Goal: Task Accomplishment & Management: Use online tool/utility

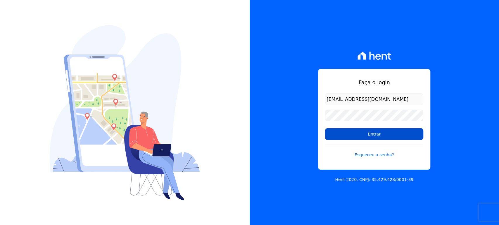
click at [386, 131] on input "Entrar" at bounding box center [374, 135] width 98 height 12
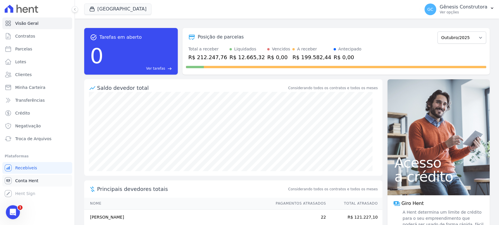
click at [37, 179] on link "Conta Hent" at bounding box center [37, 181] width 70 height 12
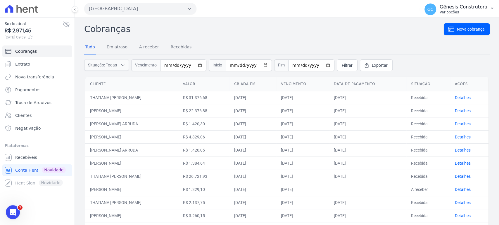
click at [452, 13] on p "Ver opções" at bounding box center [463, 12] width 48 height 5
drag, startPoint x: 374, startPoint y: 35, endPoint x: 341, endPoint y: 30, distance: 32.8
click at [129, 5] on button "[GEOGRAPHIC_DATA]" at bounding box center [140, 9] width 112 height 12
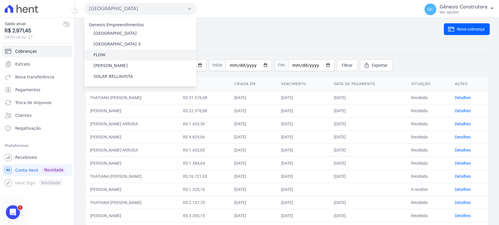
click at [131, 54] on div "FLOW" at bounding box center [140, 55] width 112 height 11
click at [117, 52] on div "FLOW" at bounding box center [140, 55] width 112 height 11
drag, startPoint x: 116, startPoint y: 53, endPoint x: 113, endPoint y: 51, distance: 3.6
click at [115, 54] on div "Genesis Empreendimentos Estação Nogueira Estação Nogueira 3 FLOW HILDEGARDO DE …" at bounding box center [140, 52] width 112 height 70
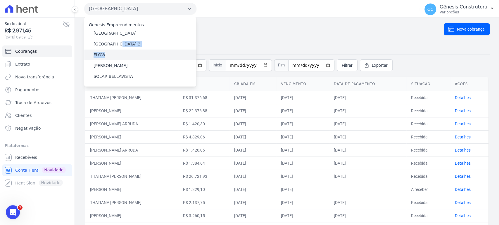
click at [119, 53] on div "FLOW" at bounding box center [140, 55] width 112 height 11
click at [140, 56] on div "FLOW" at bounding box center [140, 55] width 112 height 11
click at [225, 42] on nav "Tudo Em atraso A receber Recebidas" at bounding box center [286, 47] width 405 height 15
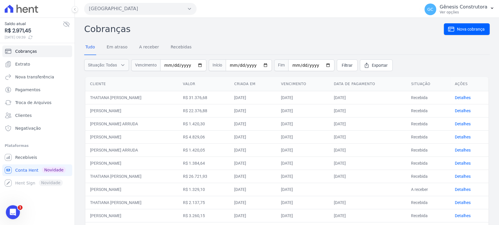
click at [164, 1] on div "Estação Nogueira Genesis Empreendimentos Estação Nogueira Estação Nogueira 3 FL…" at bounding box center [250, 9] width 333 height 18
click at [172, 6] on button "[GEOGRAPHIC_DATA]" at bounding box center [140, 9] width 112 height 12
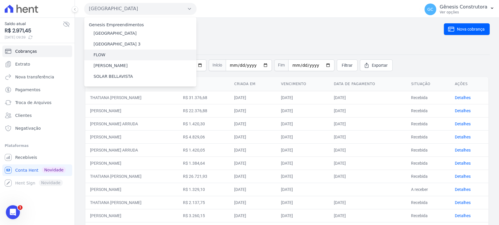
click at [114, 55] on div "FLOW" at bounding box center [140, 55] width 112 height 11
click at [100, 55] on label "FLOW" at bounding box center [99, 55] width 12 height 6
click at [0, 0] on input "FLOW" at bounding box center [0, 0] width 0 height 0
click at [100, 55] on label "FLOW" at bounding box center [99, 55] width 12 height 6
click at [0, 0] on input "FLOW" at bounding box center [0, 0] width 0 height 0
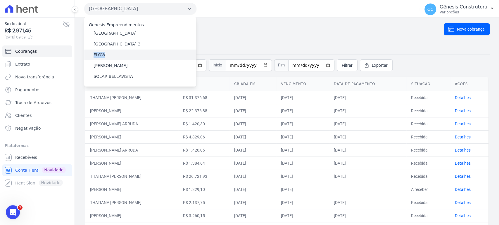
click at [100, 56] on label "FLOW" at bounding box center [99, 55] width 12 height 6
click at [0, 0] on input "FLOW" at bounding box center [0, 0] width 0 height 0
click at [100, 55] on label "FLOW" at bounding box center [99, 55] width 12 height 6
click at [0, 0] on input "FLOW" at bounding box center [0, 0] width 0 height 0
click at [100, 55] on label "FLOW" at bounding box center [99, 55] width 12 height 6
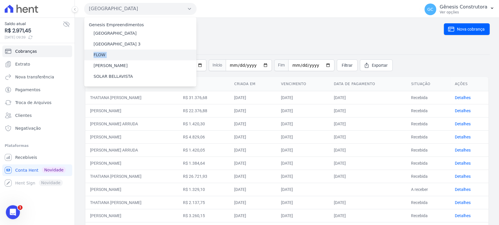
click at [0, 0] on input "FLOW" at bounding box center [0, 0] width 0 height 0
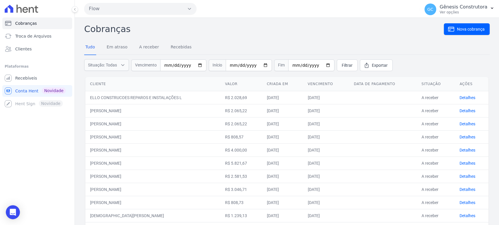
click at [113, 55] on form "Situação: Todas Em atraso A receber Recebidas Canceladas Vencimento Início Fim …" at bounding box center [286, 65] width 405 height 21
drag, startPoint x: 175, startPoint y: 27, endPoint x: 171, endPoint y: 29, distance: 4.6
click at [173, 28] on h2 "Cobranças" at bounding box center [263, 28] width 359 height 13
click at [49, 34] on link "Troca de Arquivos" at bounding box center [37, 36] width 70 height 12
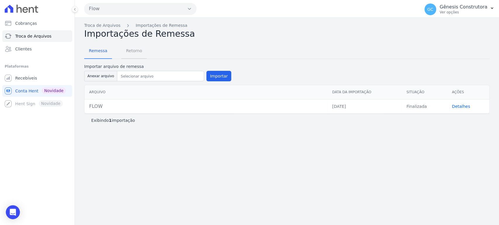
click at [133, 52] on span "Retorno" at bounding box center [133, 51] width 23 height 12
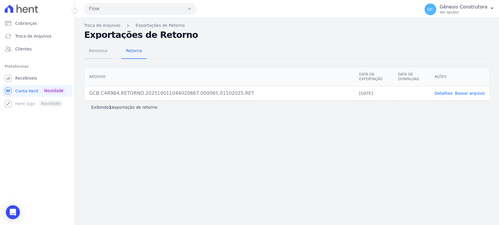
click at [96, 47] on span "Remessa" at bounding box center [97, 51] width 25 height 12
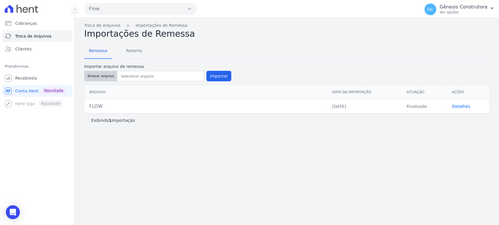
click at [103, 79] on button "Anexar arquivo" at bounding box center [100, 76] width 33 height 11
type input "FLOW.RET"
click at [224, 74] on button "Importar" at bounding box center [218, 76] width 25 height 11
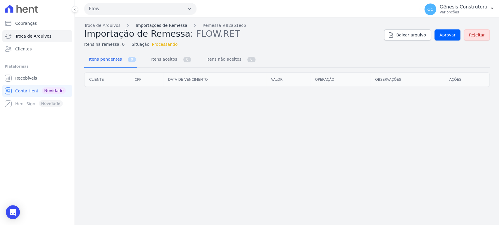
click at [152, 25] on link "Importações de Remessa" at bounding box center [162, 25] width 52 height 6
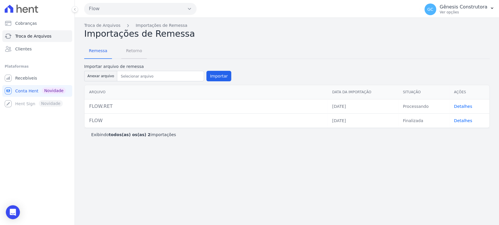
click at [131, 49] on span "Retorno" at bounding box center [133, 51] width 23 height 12
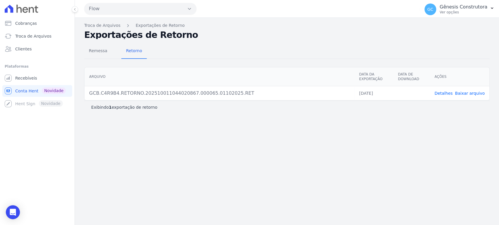
click at [456, 91] on div "Detalhes Baixar arquivo" at bounding box center [459, 94] width 50 height 6
click at [458, 92] on div "Detalhes Baixar arquivo" at bounding box center [459, 94] width 50 height 6
click at [452, 93] on link "Detalhes" at bounding box center [443, 93] width 18 height 5
click at [446, 94] on link "Detalhes" at bounding box center [443, 93] width 18 height 5
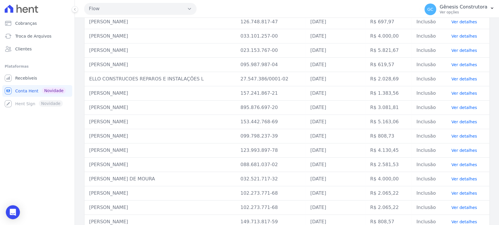
scroll to position [93, 0]
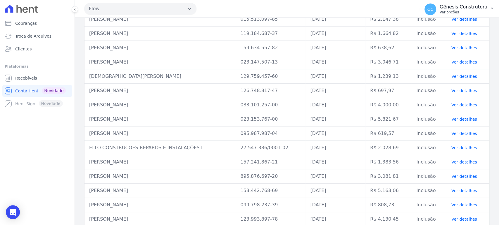
click at [433, 10] on span "GC" at bounding box center [430, 9] width 6 height 4
click at [460, 11] on p "Ver opções" at bounding box center [463, 12] width 48 height 5
click at [463, 17] on button "GC Gênesis Construtora Ver opções" at bounding box center [458, 9] width 79 height 16
click at [458, 12] on p "Ver opções" at bounding box center [463, 12] width 48 height 5
click at [26, 91] on span "Conta Hent" at bounding box center [26, 91] width 23 height 6
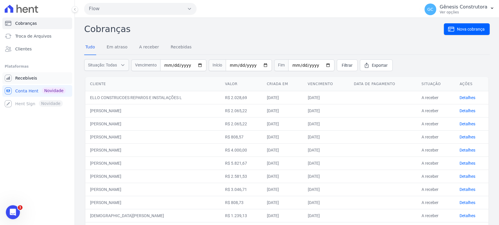
click at [28, 81] on span "Recebíveis" at bounding box center [26, 78] width 22 height 6
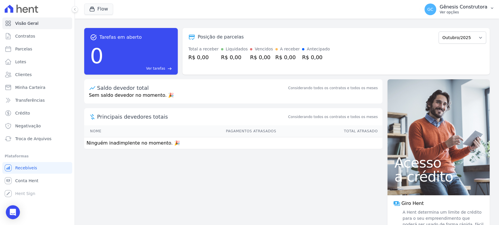
click at [448, 13] on p "Ver opções" at bounding box center [463, 12] width 48 height 5
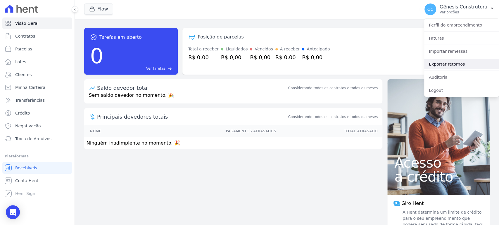
click at [459, 64] on link "Exportar retornos" at bounding box center [461, 64] width 75 height 11
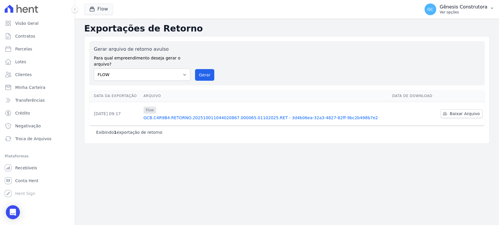
click at [462, 5] on p "Gênesis Construtora" at bounding box center [463, 7] width 48 height 6
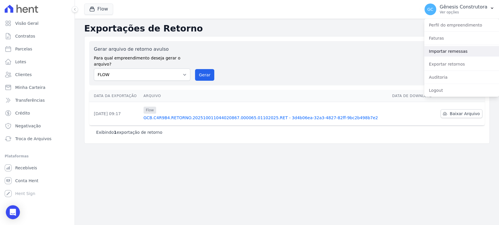
click at [451, 53] on link "Importar remessas" at bounding box center [461, 51] width 75 height 11
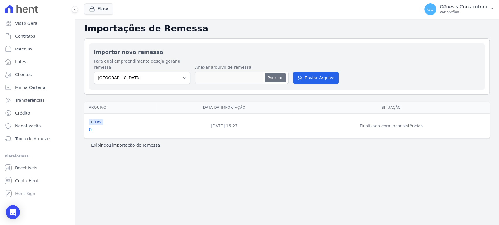
click at [278, 73] on button "Procurar" at bounding box center [274, 77] width 21 height 9
type input "FLOW.RET"
click at [320, 78] on div "Para qual empreendimento deseja gerar a remessa Estação Nogueira Estação Noguei…" at bounding box center [287, 71] width 386 height 27
click at [159, 75] on select "Estação Nogueira Estação Nogueira 3 FLOW" at bounding box center [142, 78] width 96 height 12
click at [94, 72] on select "Estação Nogueira Estação Nogueira 3 FLOW" at bounding box center [142, 78] width 96 height 12
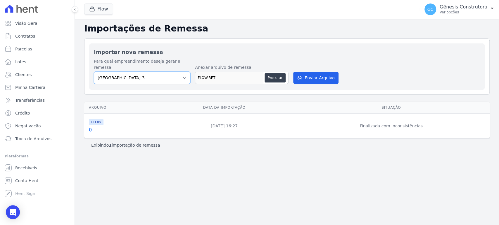
click at [159, 74] on select "Estação Nogueira Estação Nogueira 3 FLOW" at bounding box center [142, 78] width 96 height 12
select select "0fa3321a-e704-43a6-ad4a-cd656713b763"
click at [94, 72] on select "Estação Nogueira Estação Nogueira 3 FLOW" at bounding box center [142, 78] width 96 height 12
click at [318, 72] on button "Enviar Arquivo" at bounding box center [315, 78] width 45 height 12
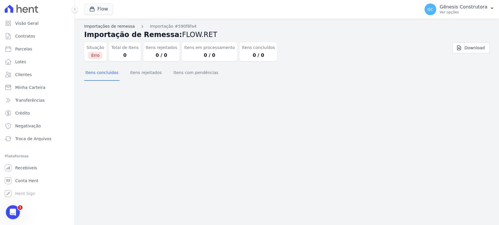
click at [105, 27] on link "Importações de remessa" at bounding box center [109, 26] width 51 height 6
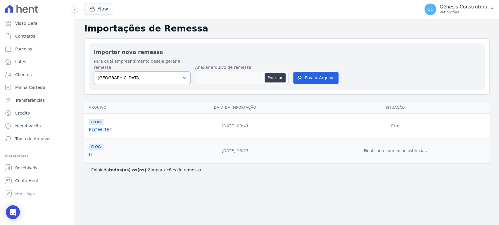
click at [182, 73] on select "Estação Nogueira Estação Nogueira 3 FLOW" at bounding box center [142, 78] width 96 height 12
click at [458, 11] on p "Ver opções" at bounding box center [463, 12] width 48 height 5
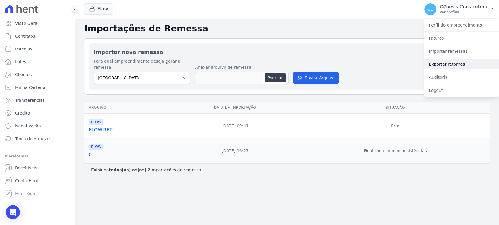
click at [444, 63] on link "Exportar retornos" at bounding box center [461, 64] width 75 height 11
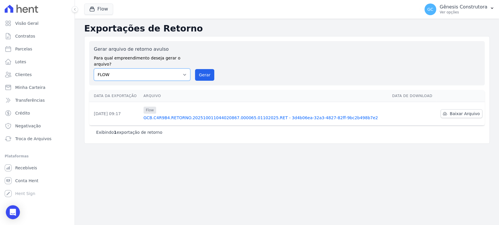
click at [184, 69] on select "Estação Nogueira Estação Nogueira 3 FLOW HILDEGARDO DE NORONHA SOLAR BELLAVISTA" at bounding box center [142, 75] width 96 height 12
click at [185, 69] on select "Estação Nogueira Estação Nogueira 3 FLOW HILDEGARDO DE NORONHA SOLAR BELLAVISTA" at bounding box center [142, 75] width 96 height 12
click at [210, 71] on button "Gerar" at bounding box center [204, 75] width 19 height 12
click at [28, 140] on span "Troca de Arquivos" at bounding box center [33, 139] width 36 height 6
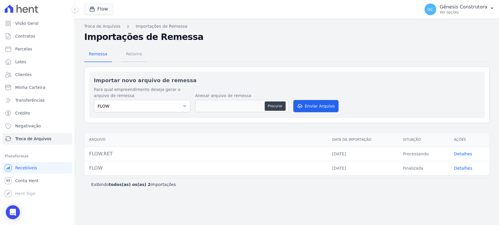
click at [133, 53] on span "Retorno" at bounding box center [133, 54] width 23 height 12
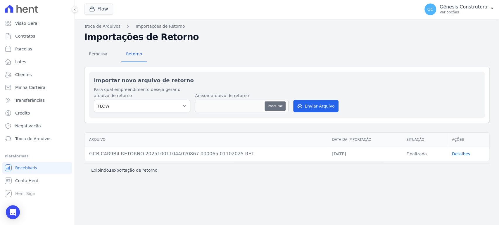
click at [278, 105] on button "Procurar" at bounding box center [274, 106] width 21 height 9
type input "FLOW.RET"
click at [321, 104] on button "Enviar Arquivo" at bounding box center [315, 106] width 45 height 12
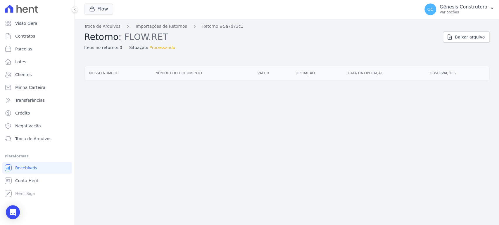
click at [175, 47] on div "Itens no retorno: 0 Situação: Processando" at bounding box center [261, 46] width 354 height 8
click at [164, 25] on link "Importações de Retornos" at bounding box center [161, 26] width 51 height 6
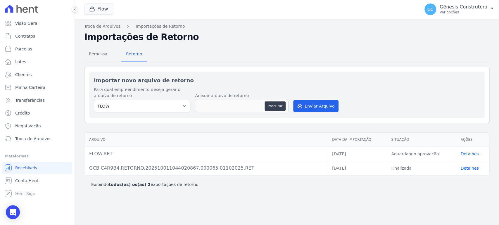
drag, startPoint x: 466, startPoint y: 149, endPoint x: 470, endPoint y: 154, distance: 6.2
click at [466, 150] on td "Detalhes" at bounding box center [472, 154] width 34 height 14
click at [470, 154] on link "Detalhes" at bounding box center [469, 154] width 18 height 5
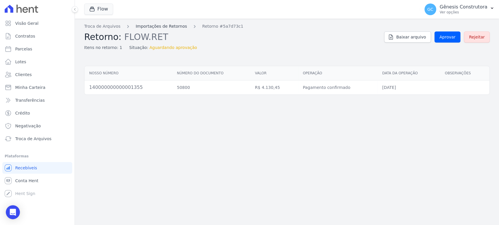
click at [171, 24] on link "Importações de Retornos" at bounding box center [161, 26] width 51 height 6
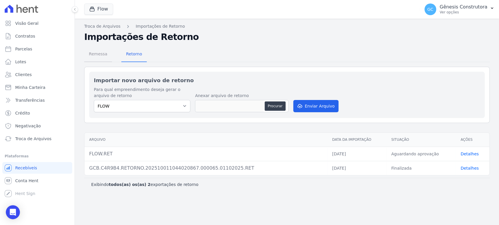
click at [104, 55] on span "Remessa" at bounding box center [97, 54] width 25 height 12
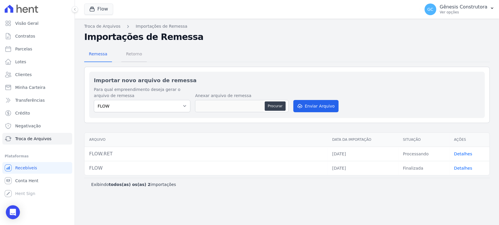
click at [125, 55] on span "Retorno" at bounding box center [133, 54] width 23 height 12
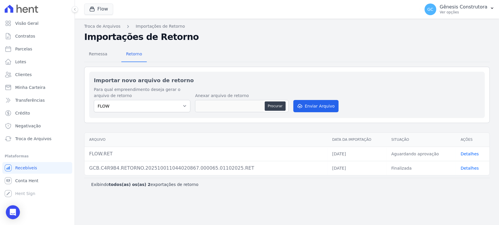
drag, startPoint x: 325, startPoint y: 153, endPoint x: 441, endPoint y: 156, distance: 116.3
click at [441, 156] on tr "FLOW.RET 06/10/2025 Aguardando aprovação Detalhes" at bounding box center [286, 154] width 405 height 14
click at [465, 155] on link "Detalhes" at bounding box center [469, 154] width 18 height 5
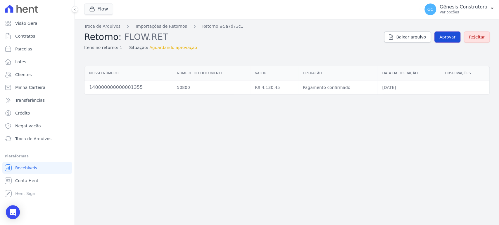
click at [444, 37] on span "Aprovar" at bounding box center [447, 37] width 16 height 6
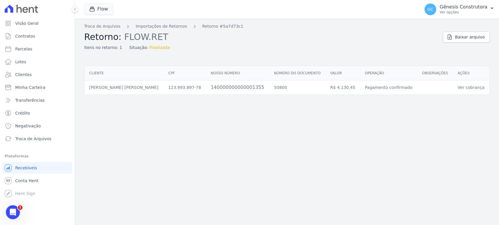
click at [372, 133] on div "Troca de Arquivos Importações de Retornos Retorno #5a7d73c1 Retorno: FLOW.RET I…" at bounding box center [287, 122] width 424 height 207
click at [174, 26] on link "Importações de Retornos" at bounding box center [161, 26] width 51 height 6
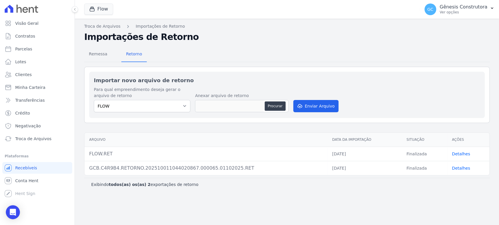
drag, startPoint x: 399, startPoint y: 149, endPoint x: 430, endPoint y: 157, distance: 31.7
click at [430, 157] on tr "FLOW.RET 06/10/2025 Finalizada Detalhes" at bounding box center [286, 154] width 405 height 14
click at [308, 57] on div "Remessa Retorno" at bounding box center [286, 54] width 405 height 15
click at [100, 9] on button "Flow" at bounding box center [98, 9] width 29 height 11
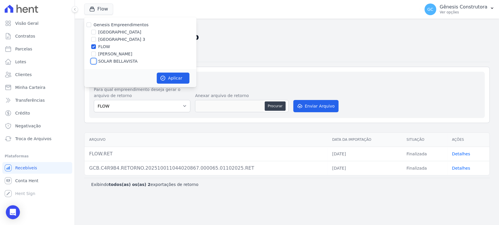
click at [94, 60] on input "SOLAR BELLAVISTA" at bounding box center [93, 61] width 5 height 5
checkbox input "true"
click at [94, 45] on input "FLOW" at bounding box center [93, 46] width 5 height 5
checkbox input "false"
click at [163, 77] on icon "button" at bounding box center [163, 78] width 6 height 6
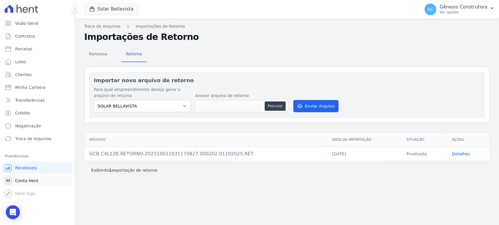
click at [22, 184] on link "Conta Hent" at bounding box center [37, 181] width 70 height 12
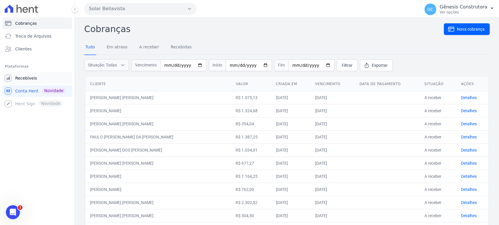
click at [31, 77] on span "Recebíveis" at bounding box center [26, 78] width 22 height 6
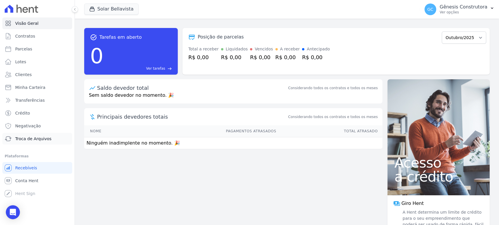
click at [26, 140] on span "Troca de Arquivos" at bounding box center [33, 139] width 36 height 6
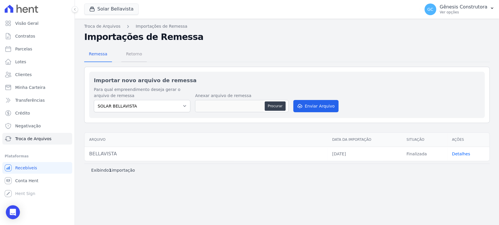
click at [135, 55] on span "Retorno" at bounding box center [133, 54] width 23 height 12
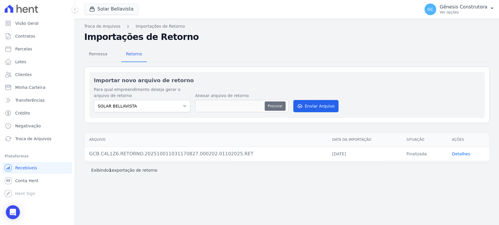
click at [275, 105] on button "Procurar" at bounding box center [274, 106] width 21 height 9
type input "BELLAVISTA.RET"
click at [315, 109] on button "Enviar Arquivo" at bounding box center [315, 106] width 45 height 12
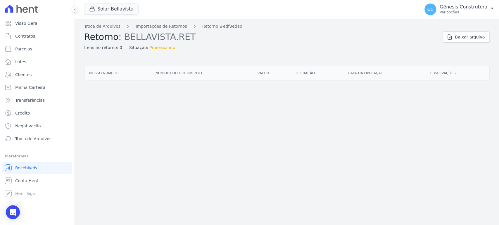
drag, startPoint x: 80, startPoint y: 81, endPoint x: 435, endPoint y: 104, distance: 355.4
click at [433, 105] on div "Troca de Arquivos Importações de Retornos Retorno #edf3edad Retorno: BELLAVISTA…" at bounding box center [287, 122] width 424 height 207
click at [443, 119] on div "Troca de Arquivos Importações de Retornos Retorno #edf3edad Retorno: BELLAVISTA…" at bounding box center [287, 122] width 424 height 207
click at [167, 26] on link "Importações de Retornos" at bounding box center [161, 26] width 51 height 6
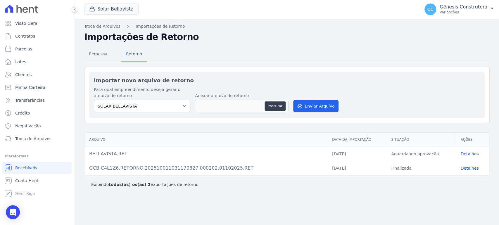
click at [473, 154] on link "Detalhes" at bounding box center [469, 154] width 18 height 5
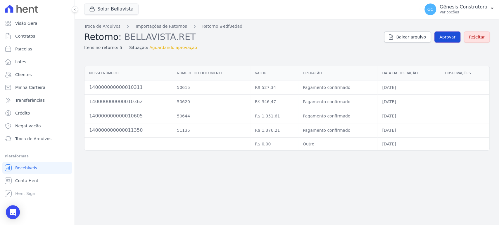
click at [447, 39] on span "Aprovar" at bounding box center [447, 37] width 16 height 6
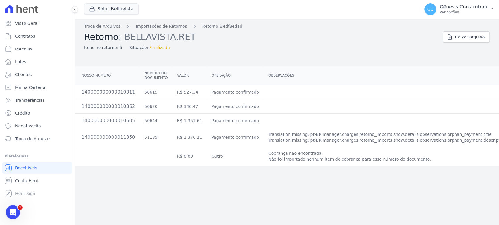
scroll to position [0, 104]
drag, startPoint x: 259, startPoint y: 132, endPoint x: 474, endPoint y: 139, distance: 214.8
click at [474, 139] on tr "101.465.267-75 140000000000011350 51135 R$ 1.376,21 Pagamento confirmado Transl…" at bounding box center [261, 137] width 562 height 19
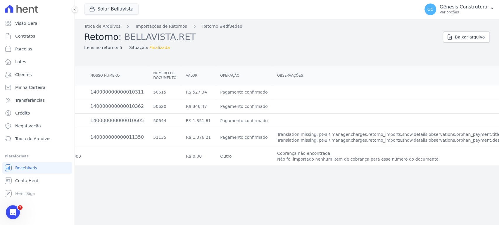
scroll to position [0, 0]
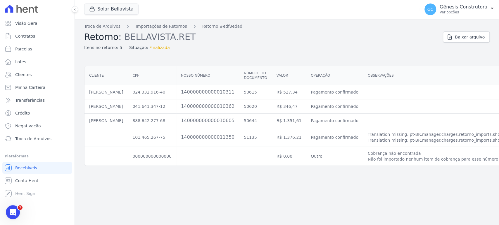
drag, startPoint x: 140, startPoint y: 139, endPoint x: 89, endPoint y: 135, distance: 51.6
click at [98, 140] on td at bounding box center [105, 137] width 43 height 19
drag, startPoint x: 87, startPoint y: 128, endPoint x: 145, endPoint y: 145, distance: 60.5
click at [128, 145] on td at bounding box center [105, 137] width 43 height 19
drag, startPoint x: 93, startPoint y: 135, endPoint x: 145, endPoint y: 129, distance: 51.8
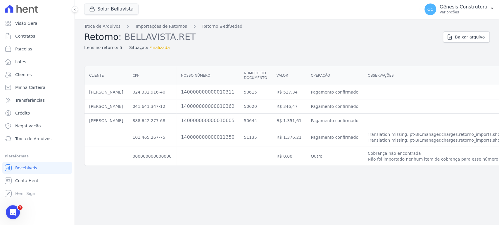
click at [158, 135] on tr "101.465.267-75 140000000000011350 51135 R$ 1.376,21 Pagamento confirmado Transl…" at bounding box center [365, 137] width 562 height 19
click at [151, 28] on link "Importações de Retornos" at bounding box center [161, 26] width 51 height 6
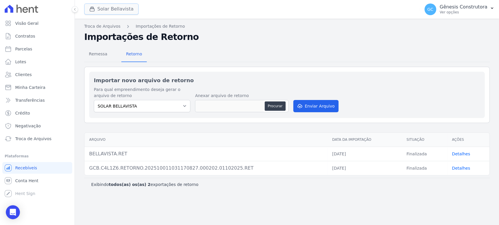
click at [112, 7] on button "Solar Bellavista" at bounding box center [111, 9] width 54 height 11
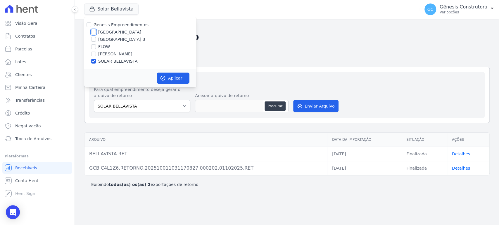
click at [93, 30] on input "[GEOGRAPHIC_DATA]" at bounding box center [93, 32] width 5 height 5
checkbox input "true"
click at [93, 60] on input "SOLAR BELLAVISTA" at bounding box center [93, 61] width 5 height 5
checkbox input "false"
click at [166, 78] on button "Aplicar" at bounding box center [173, 78] width 33 height 11
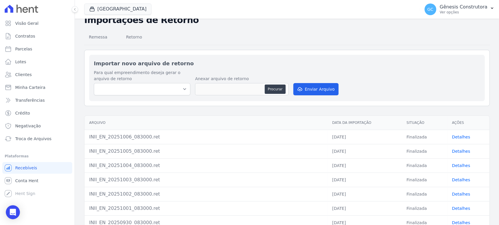
scroll to position [32, 0]
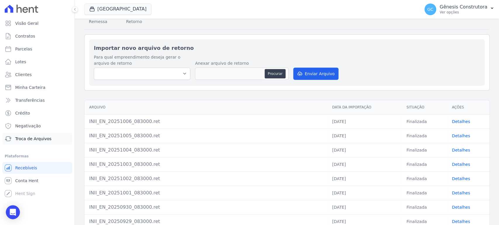
click at [40, 140] on span "Troca de Arquivos" at bounding box center [33, 139] width 36 height 6
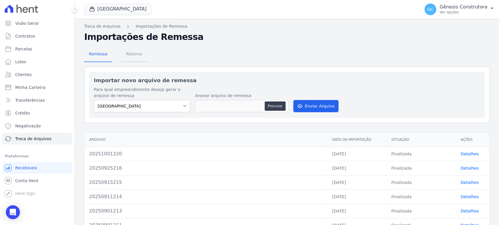
click at [122, 52] on span "Retorno" at bounding box center [133, 54] width 23 height 12
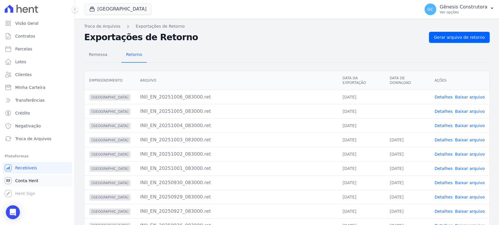
click at [41, 180] on link "Conta Hent" at bounding box center [37, 181] width 70 height 12
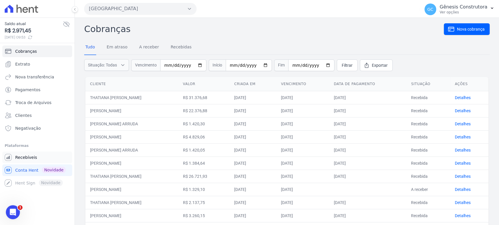
click at [42, 153] on link "Recebíveis" at bounding box center [37, 158] width 70 height 12
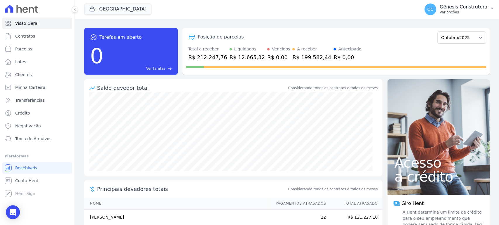
click at [458, 13] on p "Ver opções" at bounding box center [463, 12] width 48 height 5
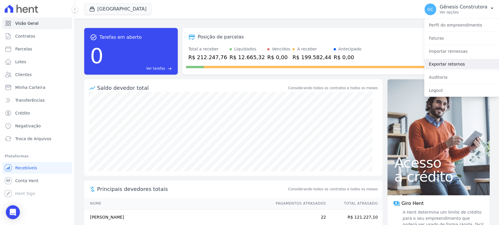
click at [453, 62] on link "Exportar retornos" at bounding box center [461, 64] width 75 height 11
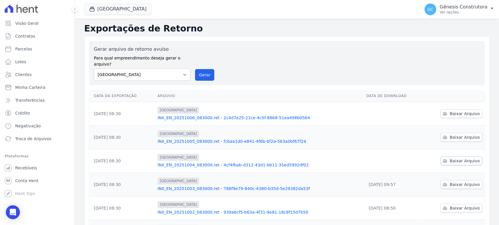
click at [471, 158] on span "Baixar Arquivo" at bounding box center [464, 161] width 30 height 6
click at [470, 135] on span "Baixar Arquivo" at bounding box center [464, 138] width 30 height 6
click at [9, 210] on icon "Abertura do Messenger da Intercom" at bounding box center [12, 212] width 10 height 10
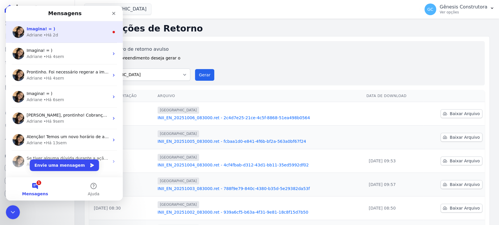
click at [59, 35] on div "Adriane • Há 2d" at bounding box center [68, 35] width 82 height 6
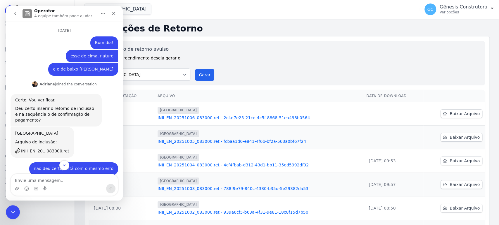
scroll to position [15, 0]
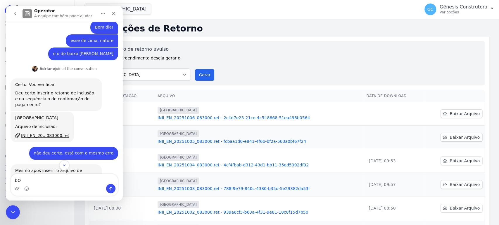
type textarea "b"
type textarea "Bom dia"
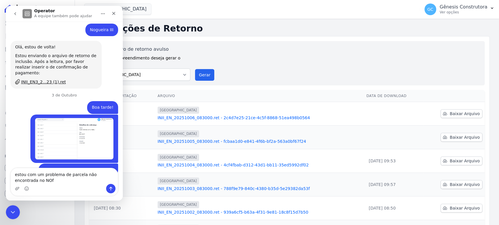
scroll to position [4774, 0]
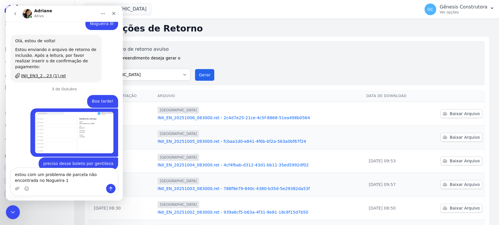
type textarea "estou com um problema de parcela não encontrada no Nogueira"
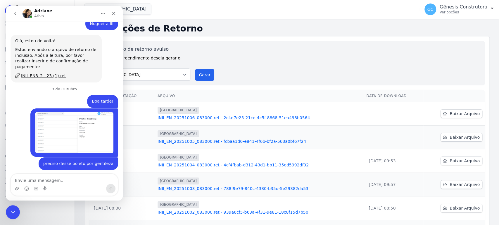
scroll to position [4787, 0]
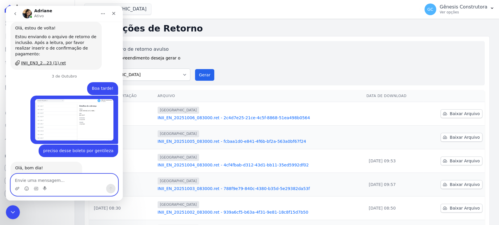
click at [64, 177] on textarea "Envie uma mensagem..." at bounding box center [64, 179] width 107 height 10
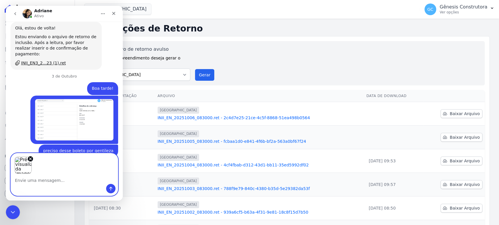
scroll to position [4808, 0]
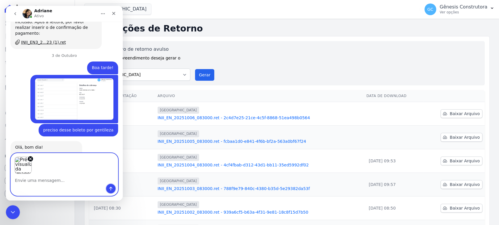
click at [110, 190] on icon "Enviar uma mensagem" at bounding box center [110, 189] width 5 height 5
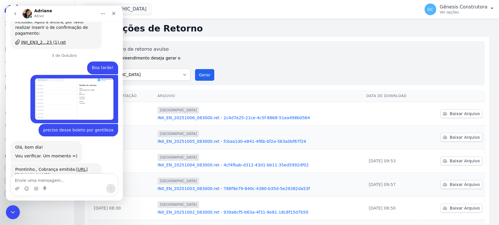
scroll to position [4816, 0]
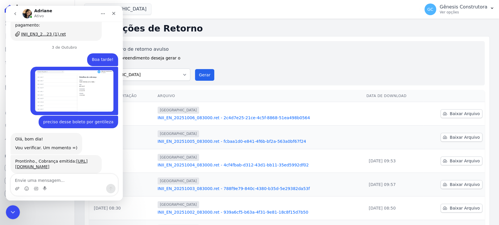
click at [58, 181] on textarea "Envie uma mensagem..." at bounding box center [64, 179] width 107 height 10
type textarea "Preciso que resolva o mais rápido possivel"
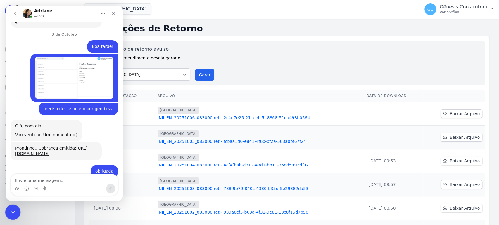
click at [13, 209] on icon "Encerramento do Messenger da Intercom" at bounding box center [11, 211] width 7 height 7
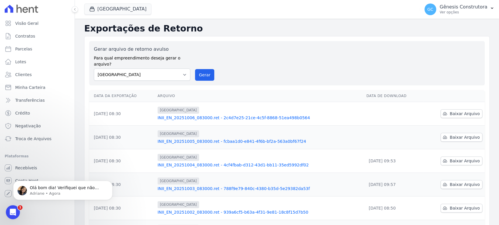
scroll to position [0, 0]
click at [15, 213] on icon "Abertura do Messenger da Intercom" at bounding box center [12, 212] width 10 height 10
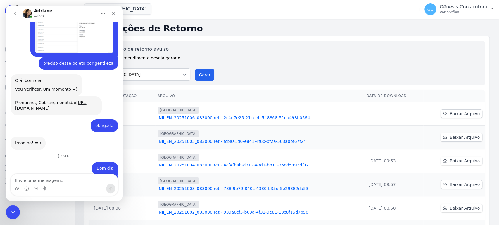
scroll to position [4895, 0]
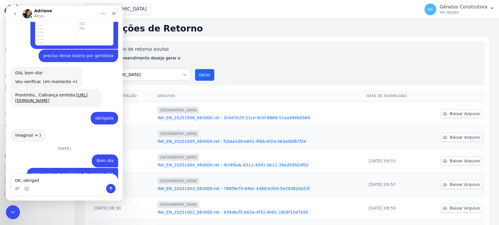
type textarea "OK, obrigada"
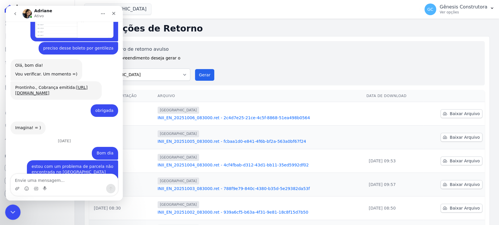
click at [11, 213] on icon "Encerramento do Messenger da Intercom" at bounding box center [11, 211] width 7 height 7
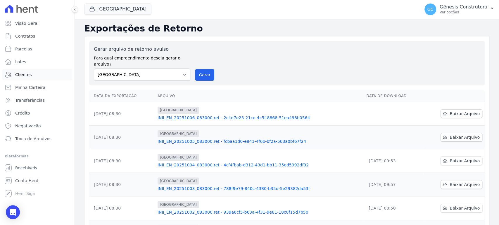
click at [40, 77] on link "Clientes" at bounding box center [37, 75] width 70 height 12
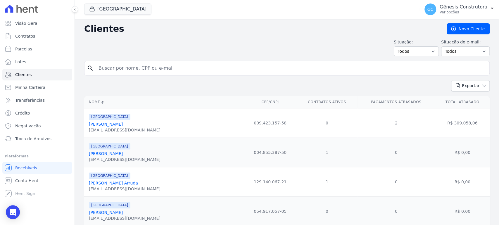
click at [124, 68] on input "search" at bounding box center [291, 69] width 392 height 12
paste input "GEAN JUNIOR NERY"
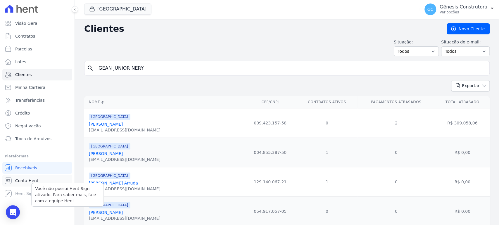
type input "GEAN JUNIOR NERY"
click at [42, 178] on link "Conta Hent" at bounding box center [37, 181] width 70 height 12
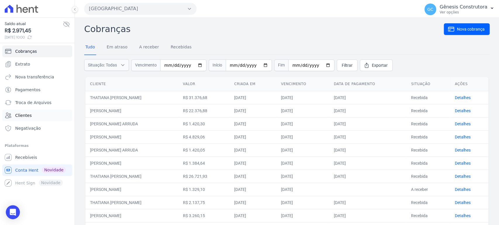
click at [54, 120] on link "Clientes" at bounding box center [37, 116] width 70 height 12
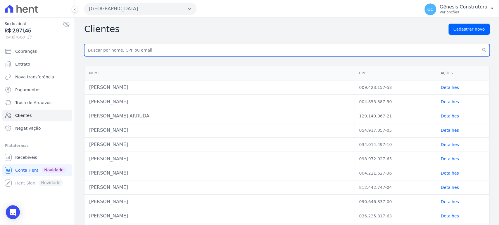
click at [129, 53] on input "text" at bounding box center [286, 50] width 405 height 12
paste input "GEAN JUNIOR NERY"
type input "GEAN JUNIOR NERY"
click at [479, 44] on button "search" at bounding box center [484, 50] width 11 height 12
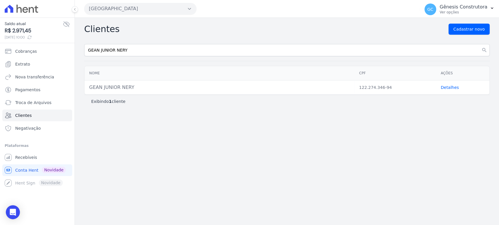
click at [443, 86] on link "Detalhes" at bounding box center [449, 87] width 18 height 5
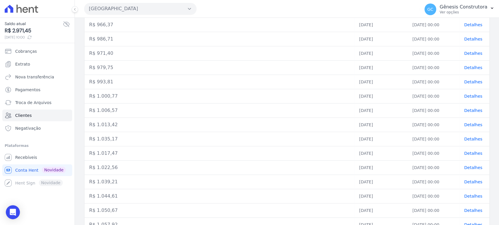
scroll to position [164, 0]
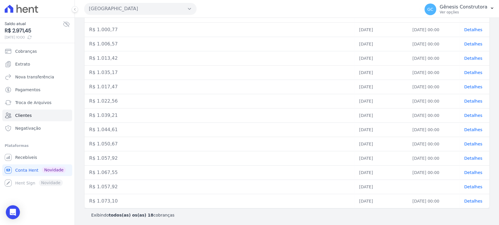
drag, startPoint x: 411, startPoint y: 203, endPoint x: 442, endPoint y: 200, distance: 31.4
click at [442, 200] on td "06/10/2025, 00:00" at bounding box center [433, 202] width 52 height 14
click at [416, 207] on td "06/10/2025, 00:00" at bounding box center [433, 202] width 52 height 14
click at [464, 199] on span "Detalhes" at bounding box center [473, 201] width 18 height 5
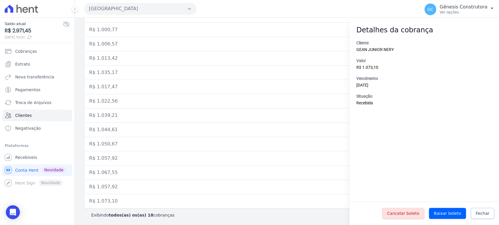
click at [482, 211] on span "Fechar" at bounding box center [482, 214] width 14 height 6
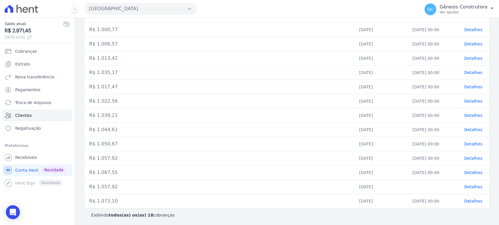
drag, startPoint x: 348, startPoint y: 203, endPoint x: 381, endPoint y: 201, distance: 32.5
click at [381, 201] on tr "R$ 1.073,10 out 07, 2025 06/10/2025, 00:00 Detalhes" at bounding box center [286, 202] width 405 height 14
click at [383, 216] on div "Exibindo todos(as) os(as) 18 cobranças" at bounding box center [286, 216] width 391 height 6
click at [16, 207] on div "Abertura do Messenger da Intercom" at bounding box center [11, 211] width 19 height 19
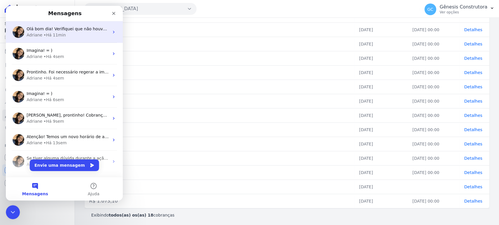
click at [68, 30] on span "Olá bom dia! Verifiquei que não houve a geração do arquivo retorno de inclusão …" at bounding box center [201, 29] width 349 height 5
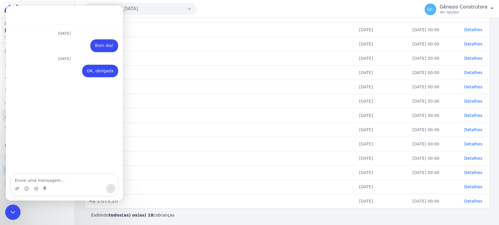
click at [13, 210] on icon "Encerramento do Messenger da Intercom" at bounding box center [11, 211] width 7 height 7
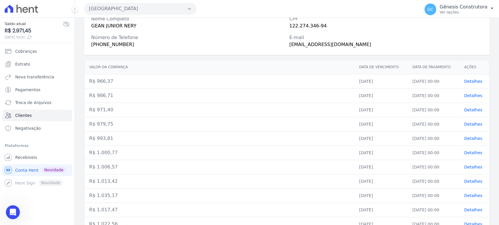
scroll to position [2, 0]
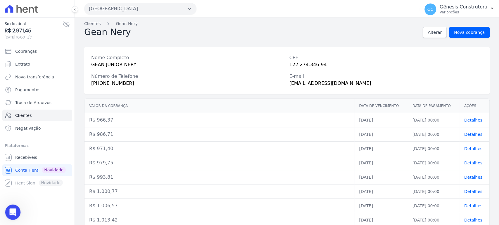
click at [9, 214] on div "Abertura do Messenger da Intercom" at bounding box center [11, 211] width 19 height 19
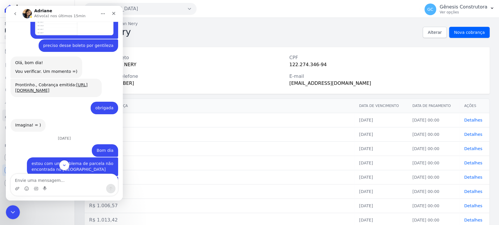
scroll to position [4749, 0]
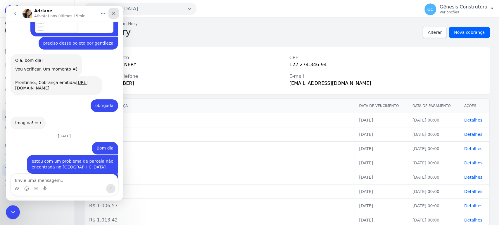
click at [114, 13] on icon "Fechar" at bounding box center [113, 13] width 3 height 3
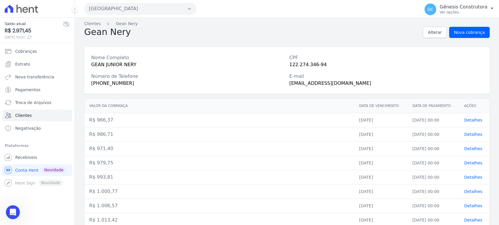
click at [222, 34] on div "Gean Nery Alterar Nova cobrança" at bounding box center [286, 32] width 405 height 11
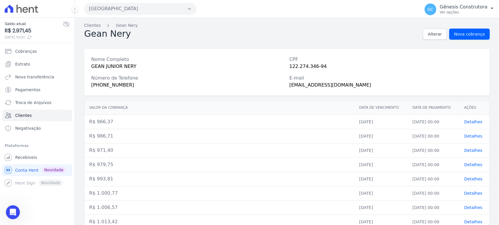
scroll to position [0, 0]
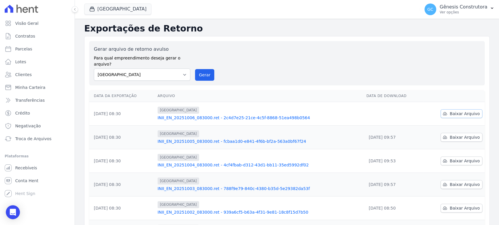
click at [452, 111] on span "Baixar Arquivo" at bounding box center [464, 114] width 30 height 6
click at [309, 47] on div "Gerar arquivo de retorno avulso Para qual empreendimento deseja gerar o arquivo…" at bounding box center [287, 63] width 386 height 35
click at [275, 59] on div "Gerar arquivo de retorno avulso Para qual empreendimento deseja gerar o arquivo…" at bounding box center [287, 63] width 386 height 35
click at [158, 70] on select "[GEOGRAPHIC_DATA] HILDEGARDO DE [GEOGRAPHIC_DATA] SOLAR [GEOGRAPHIC_DATA]" at bounding box center [142, 75] width 96 height 12
select select "32642098-8c96-4e3c-b8f4-1f11cd728362"
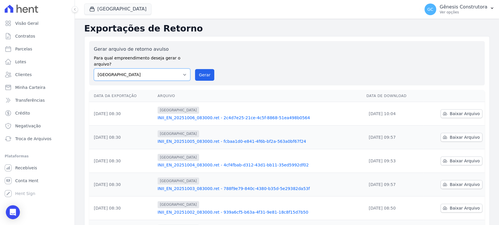
click at [94, 69] on select "[GEOGRAPHIC_DATA] HILDEGARDO DE [GEOGRAPHIC_DATA] SOLAR [GEOGRAPHIC_DATA]" at bounding box center [142, 75] width 96 height 12
click at [198, 69] on button "Gerar" at bounding box center [204, 75] width 19 height 12
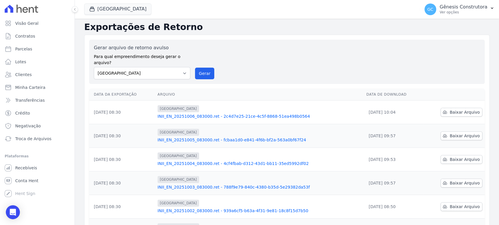
scroll to position [32, 0]
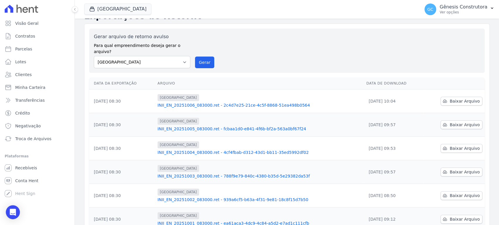
click at [181, 64] on div "Gerar arquivo de retorno avulso Para qual empreendimento deseja gerar o arquivo…" at bounding box center [286, 51] width 395 height 44
click at [121, 9] on button "[GEOGRAPHIC_DATA]" at bounding box center [117, 9] width 67 height 11
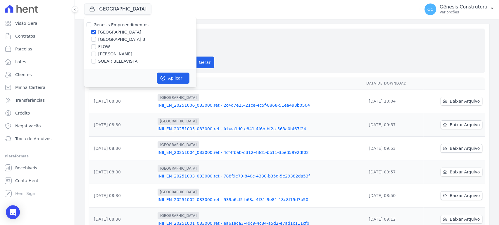
click at [123, 39] on label "[GEOGRAPHIC_DATA] 3" at bounding box center [121, 40] width 47 height 6
click at [96, 39] on input "[GEOGRAPHIC_DATA] 3" at bounding box center [93, 39] width 5 height 5
checkbox input "true"
click at [93, 30] on input "[GEOGRAPHIC_DATA]" at bounding box center [93, 32] width 5 height 5
checkbox input "false"
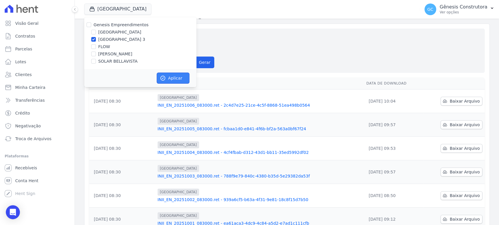
click at [162, 77] on icon "button" at bounding box center [163, 78] width 6 height 6
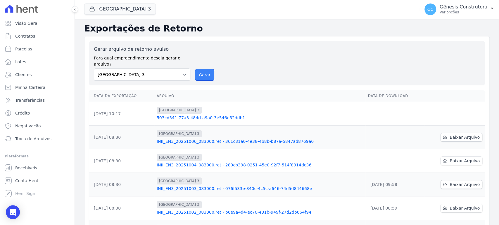
click at [204, 69] on button "Gerar" at bounding box center [204, 75] width 19 height 12
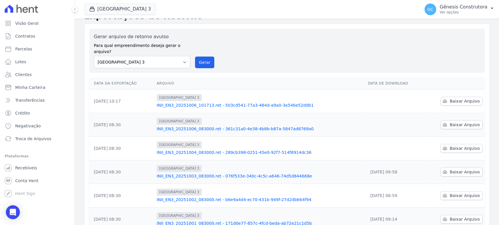
scroll to position [12, 0]
click at [450, 146] on span "Baixar Arquivo" at bounding box center [464, 149] width 30 height 6
click at [243, 78] on th "Arquivo" at bounding box center [259, 84] width 211 height 12
click at [484, 76] on div "Data da Exportação [GEOGRAPHIC_DATA] Data de Download [DATE] 10:17 [GEOGRAPHIC_…" at bounding box center [287, 202] width 414 height 253
drag, startPoint x: 462, startPoint y: 121, endPoint x: 461, endPoint y: 107, distance: 13.8
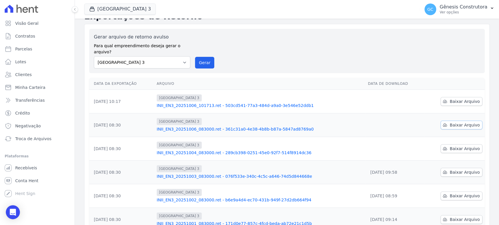
click at [461, 122] on span "Baixar Arquivo" at bounding box center [464, 125] width 30 height 6
click at [456, 99] on span "Baixar Arquivo" at bounding box center [464, 102] width 30 height 6
drag, startPoint x: 348, startPoint y: 43, endPoint x: 274, endPoint y: 24, distance: 76.7
click at [348, 43] on div "Gerar arquivo de retorno avulso Para qual empreendimento deseja gerar o arquivo…" at bounding box center [287, 51] width 386 height 35
